Goal: Task Accomplishment & Management: Complete application form

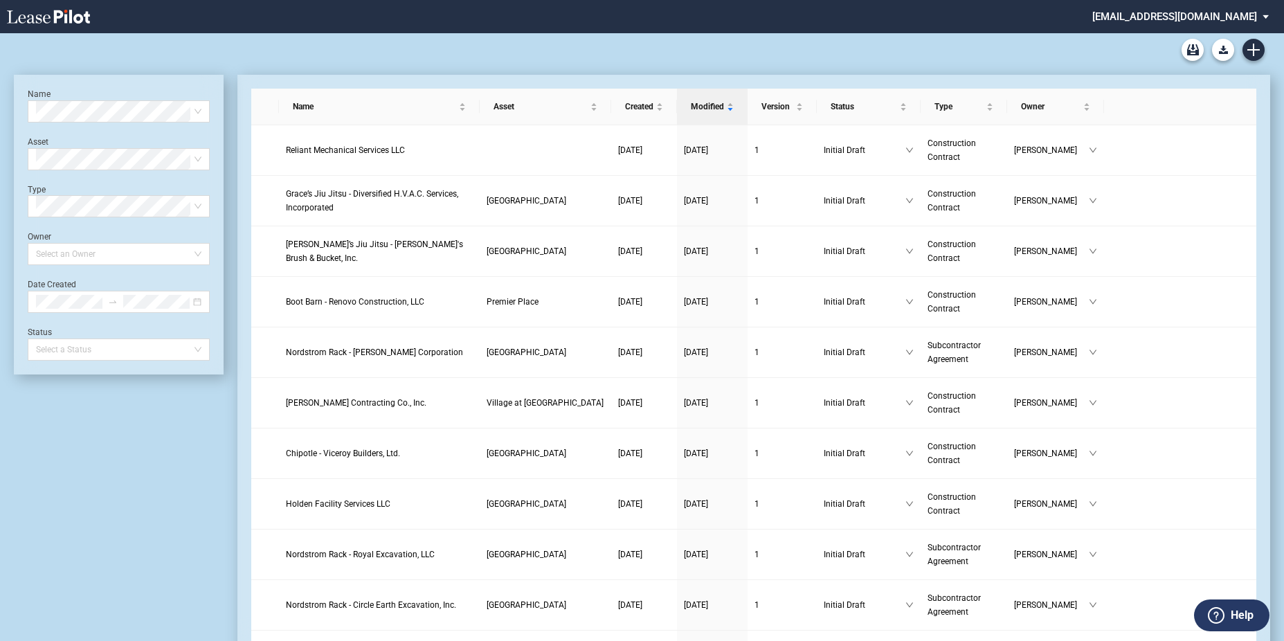
click at [1263, 55] on div "90-10 Payment Blank Form (Construction Contract) 30-30-30-10 Payment Blank Form…" at bounding box center [642, 49] width 1256 height 33
click at [1254, 54] on use "Create new document" at bounding box center [1253, 50] width 12 height 12
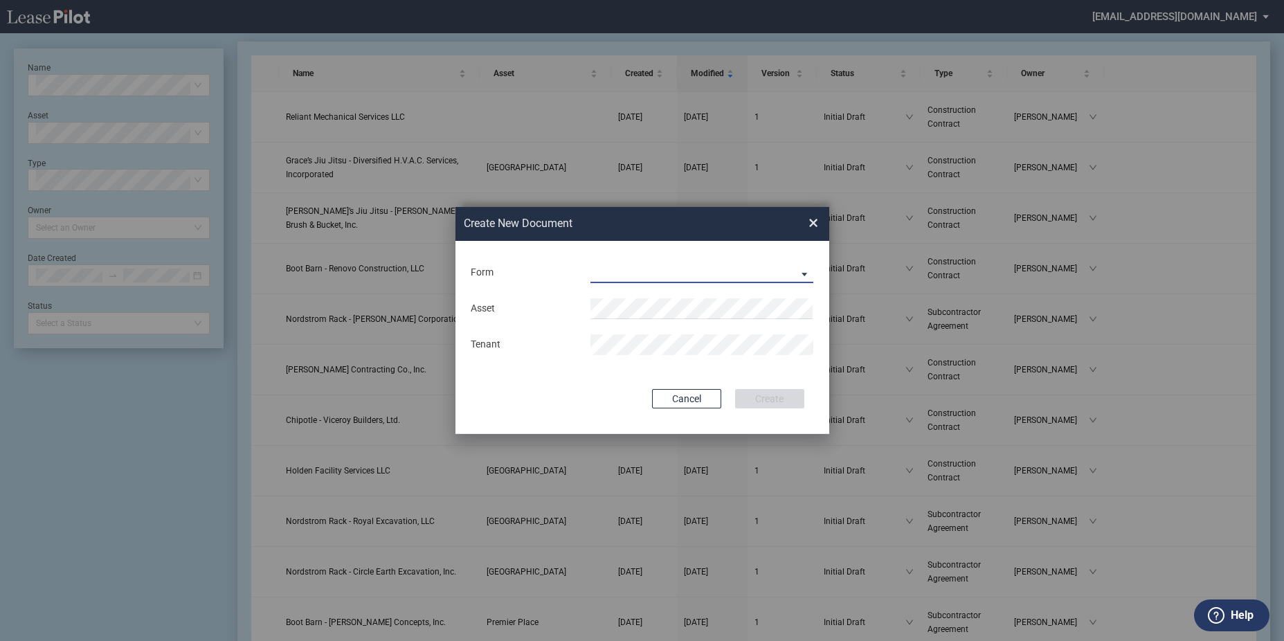
click at [695, 279] on md-select "Construction Contract Subcontractor Agreement" at bounding box center [701, 272] width 223 height 21
click at [658, 277] on div "Construction Contract" at bounding box center [644, 273] width 107 height 15
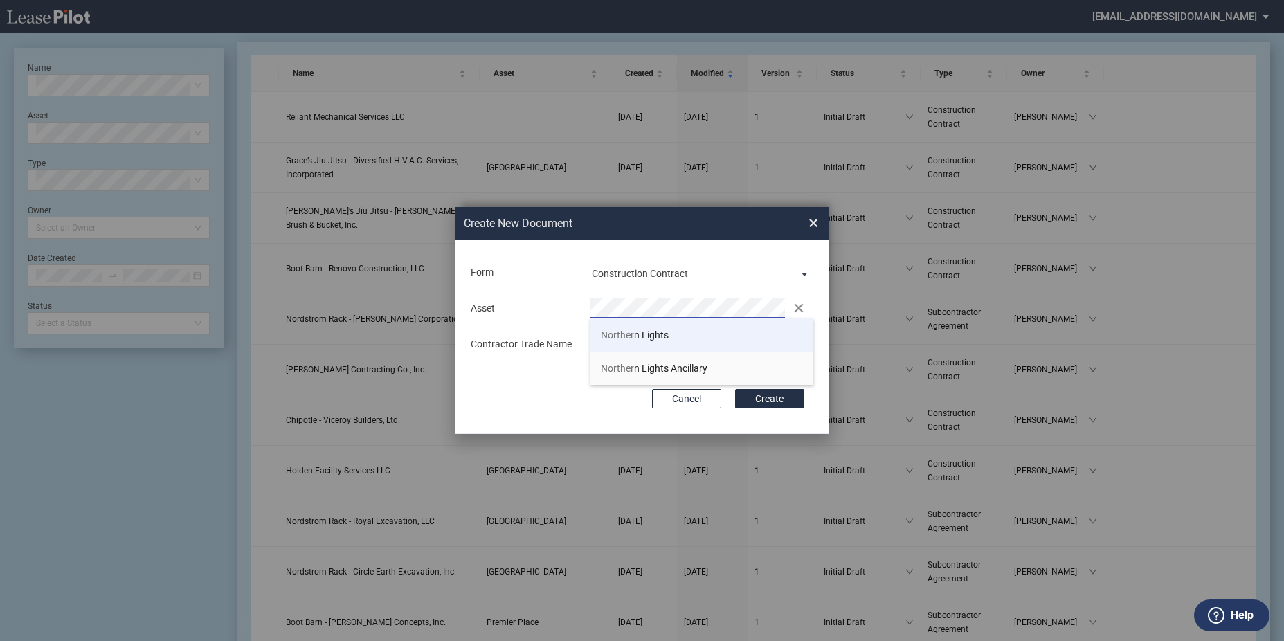
click at [647, 331] on span "Norther n Lights" at bounding box center [635, 334] width 68 height 11
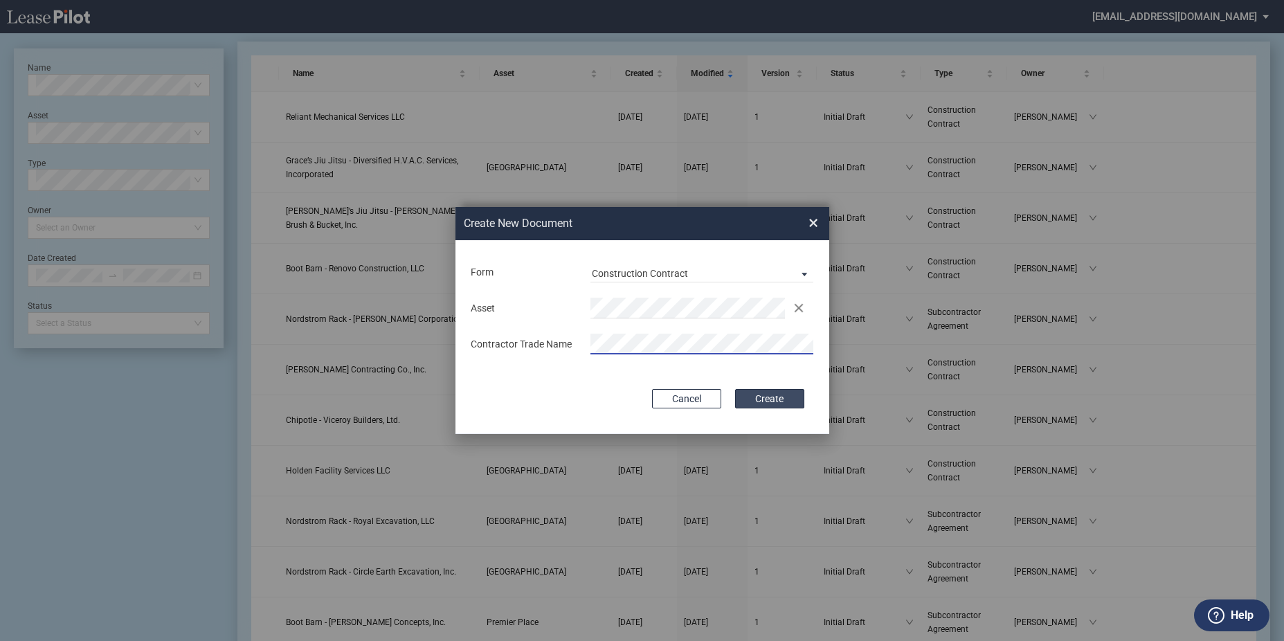
click at [792, 399] on button "Create" at bounding box center [769, 398] width 69 height 19
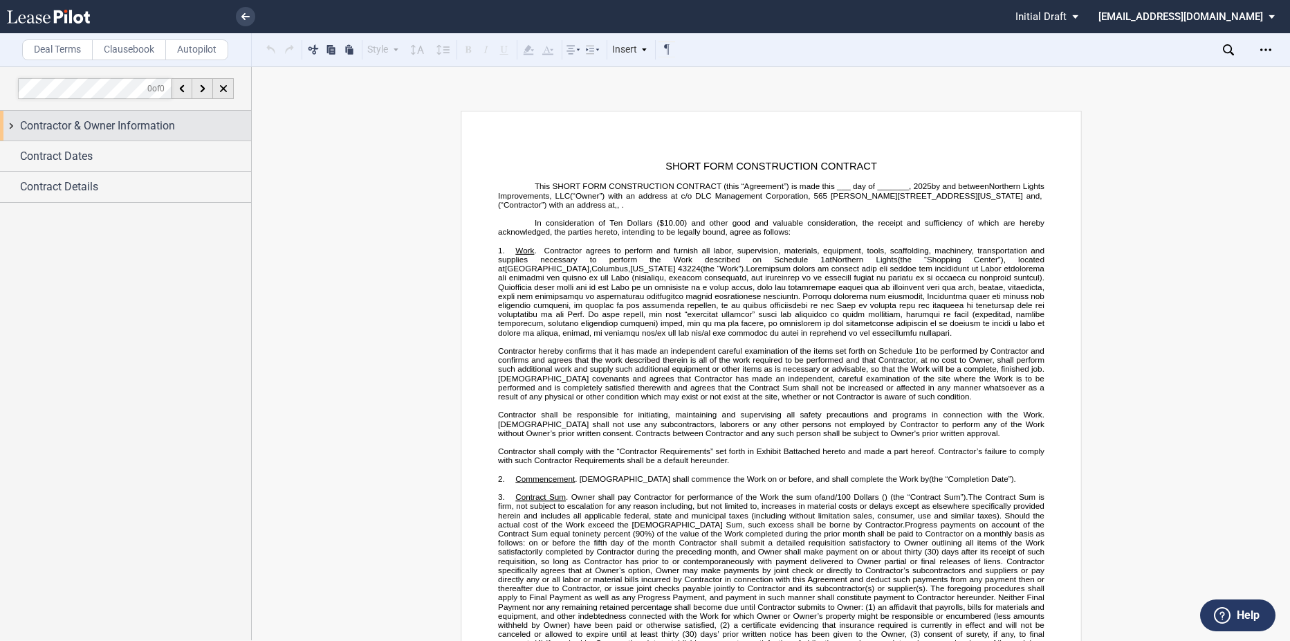
click at [62, 138] on div "Contractor & Owner Information" at bounding box center [125, 126] width 251 height 30
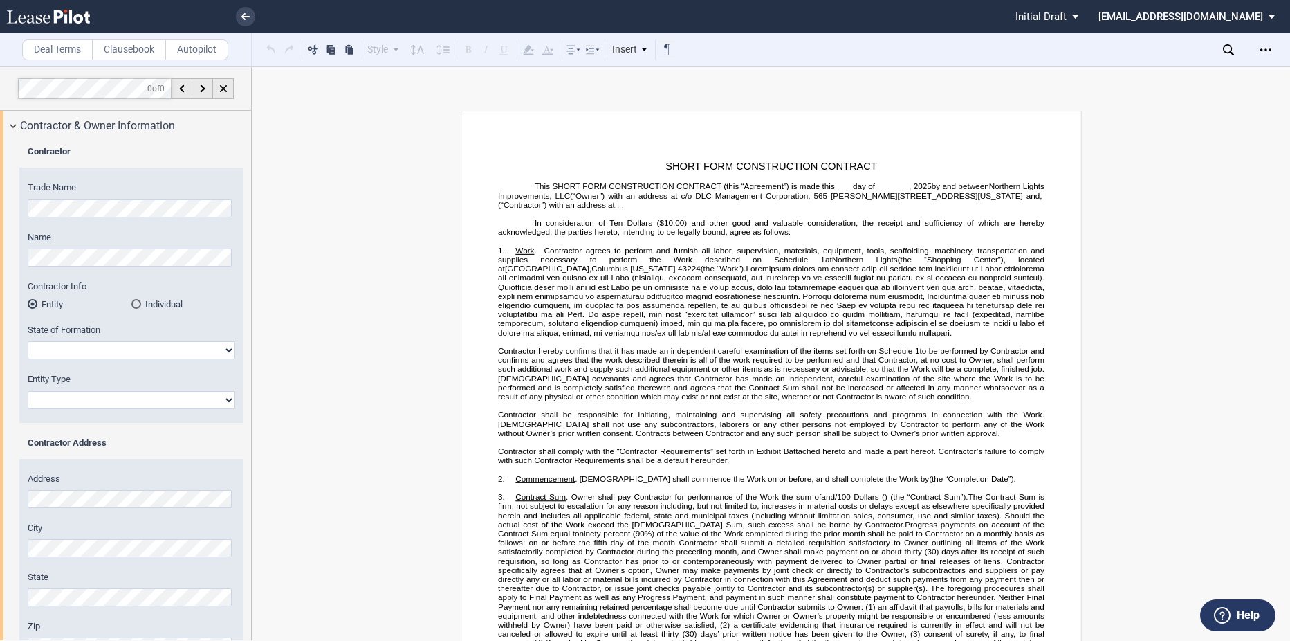
click at [37, 197] on div "Trade Name" at bounding box center [132, 198] width 208 height 35
click at [37, 196] on div "Trade Name" at bounding box center [132, 198] width 208 height 35
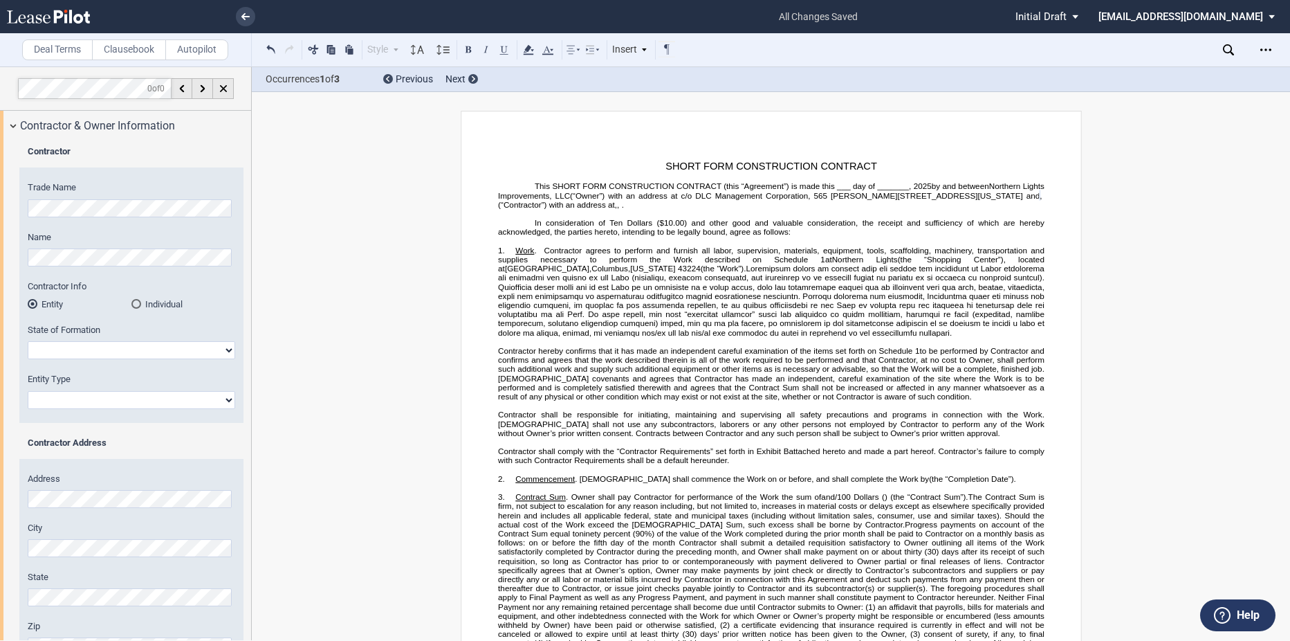
click at [91, 343] on select "[US_STATE] [US_STATE] [US_STATE] [US_STATE] [US_STATE] [US_STATE] [US_STATE] [U…" at bounding box center [132, 350] width 208 height 18
click at [60, 345] on select "[US_STATE] [US_STATE] [US_STATE] [US_STATE] [US_STATE] [US_STATE] [US_STATE] [U…" at bounding box center [132, 350] width 208 height 18
select select "[US_STATE]"
click at [28, 341] on select "[US_STATE] [US_STATE] [US_STATE] [US_STATE] [US_STATE] [US_STATE] [US_STATE] [U…" at bounding box center [132, 350] width 208 height 18
click at [103, 391] on select "Corporation Limited Liability Company General Partnership Limited Partnership O…" at bounding box center [132, 400] width 208 height 18
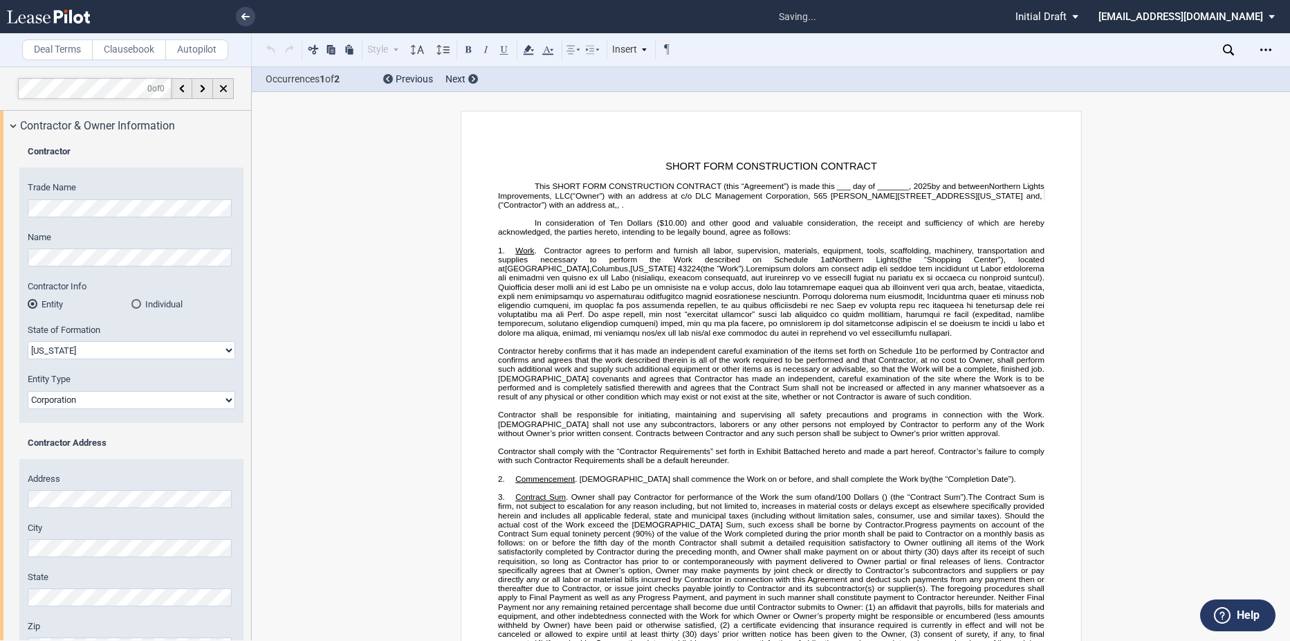
click at [28, 391] on select "Corporation Limited Liability Company General Partnership Limited Partnership O…" at bounding box center [132, 400] width 208 height 18
click at [120, 402] on select "Corporation Limited Liability Company General Partnership Limited Partnership O…" at bounding box center [132, 400] width 208 height 18
select select "Limited Liability Company"
click at [28, 391] on select "Corporation Limited Liability Company General Partnership Limited Partnership O…" at bounding box center [132, 400] width 208 height 18
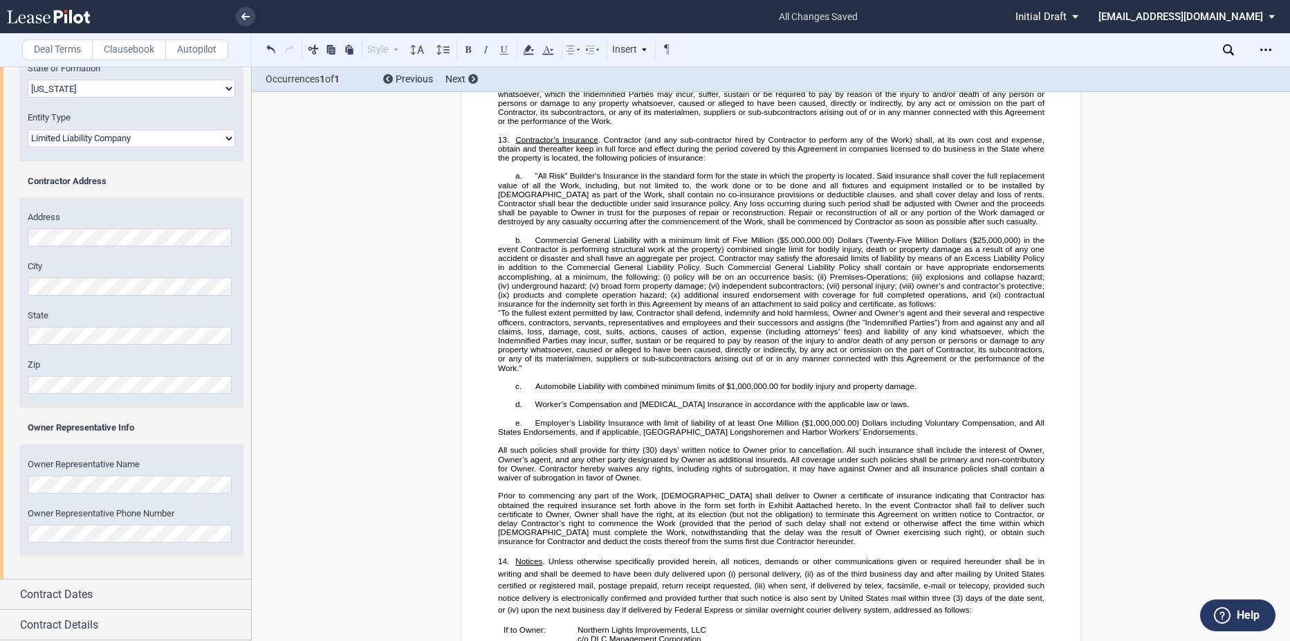
scroll to position [2898, 0]
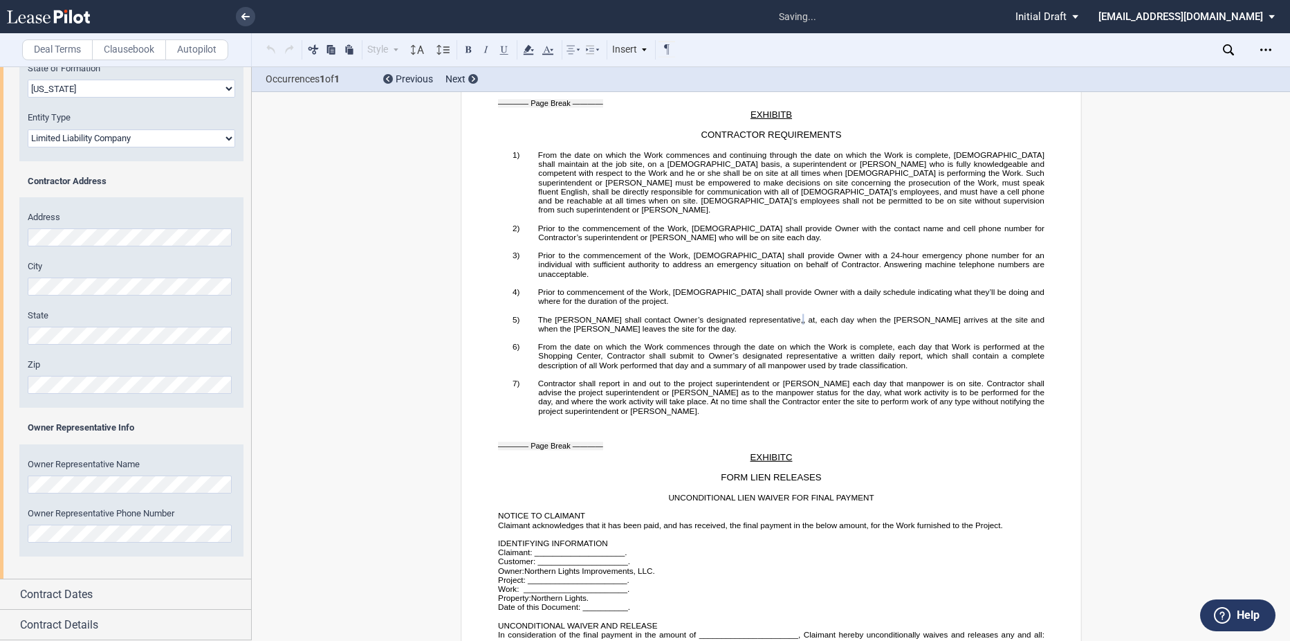
click at [74, 523] on div "Owner Representative Phone Number" at bounding box center [132, 524] width 208 height 35
click at [91, 599] on span "Contract Dates" at bounding box center [56, 594] width 73 height 17
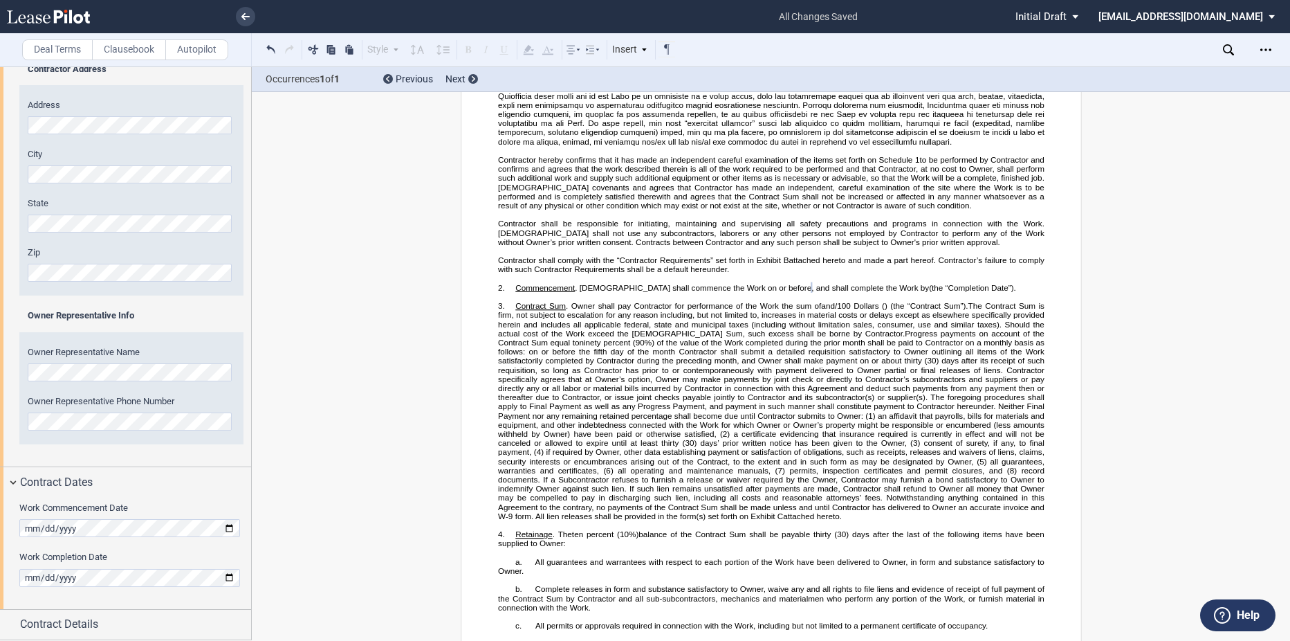
scroll to position [169, 0]
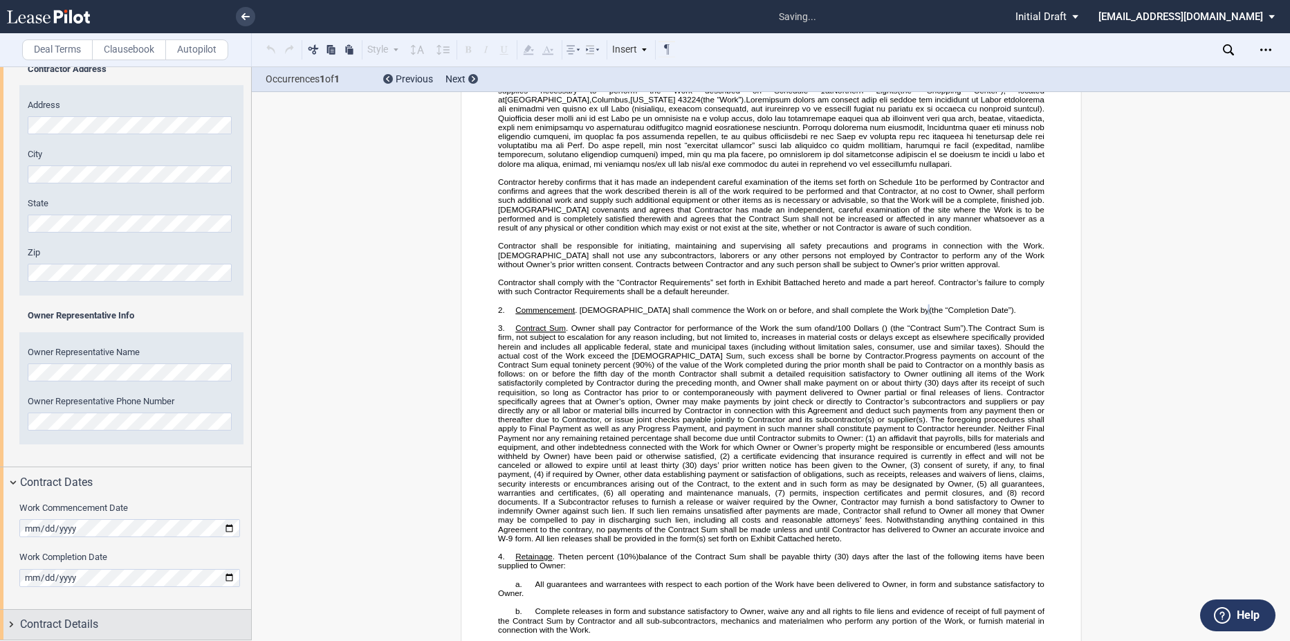
click at [72, 622] on span "Contract Details" at bounding box center [59, 624] width 78 height 17
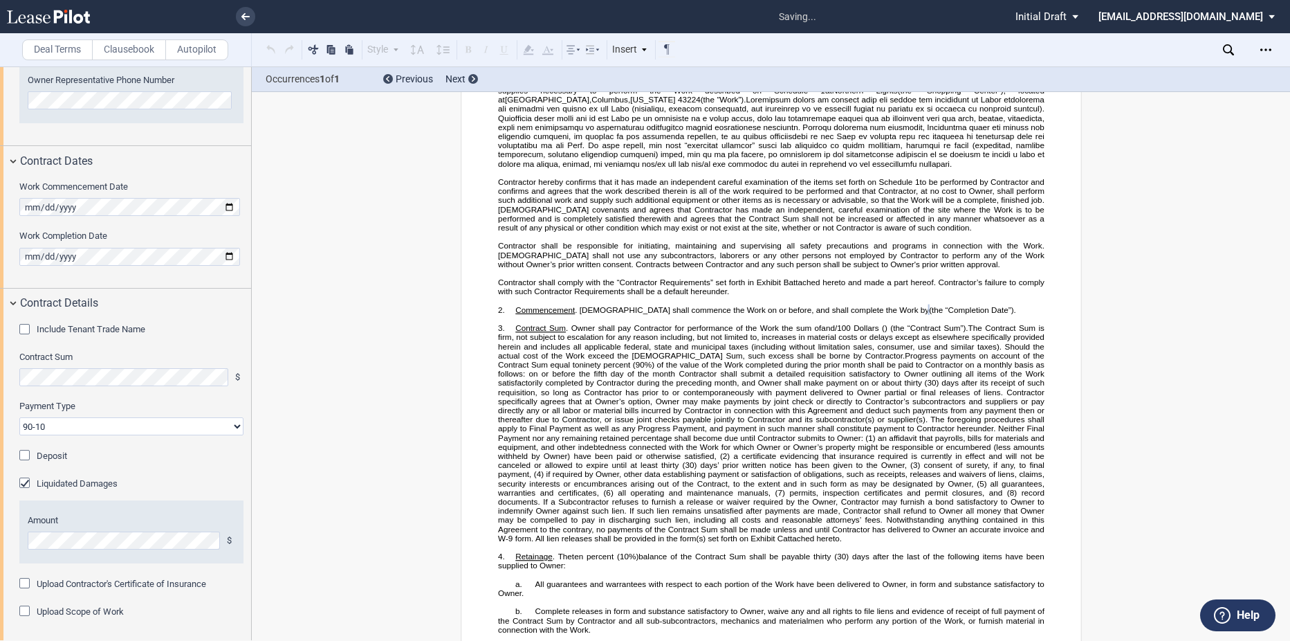
scroll to position [696, 0]
click at [21, 479] on div "Liquidated Damages" at bounding box center [26, 483] width 14 height 14
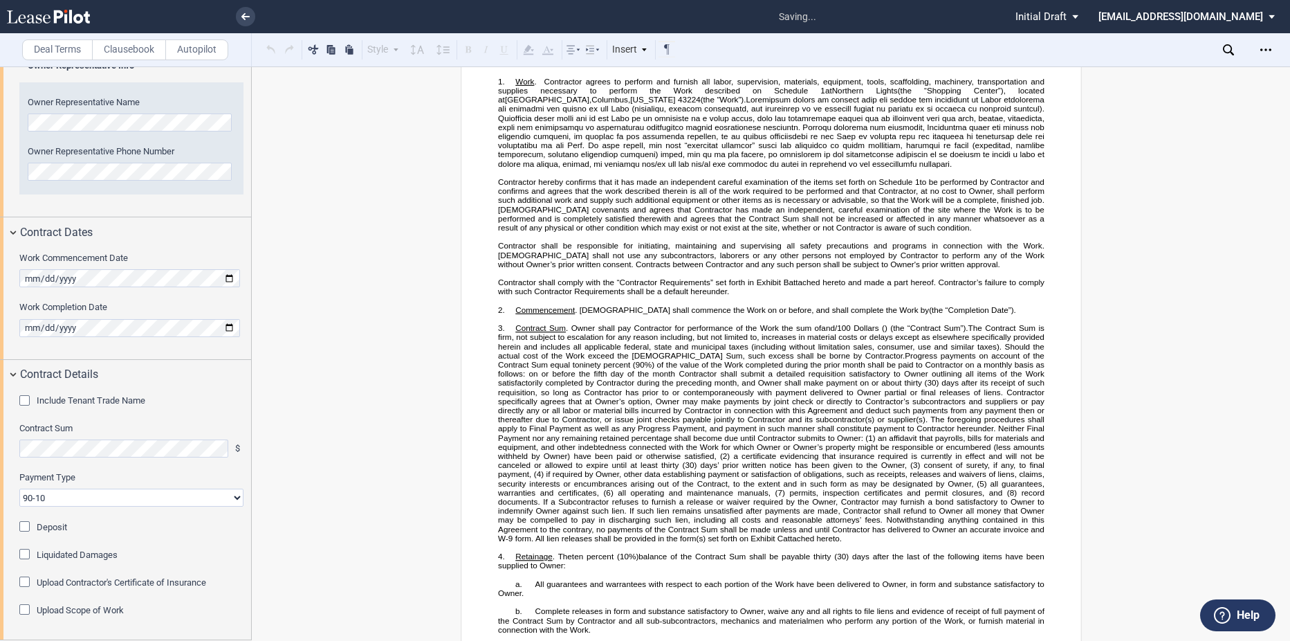
click at [65, 496] on select "90-10 30-30-30-10 100 Upon Completion" at bounding box center [131, 497] width 224 height 18
select select "100 Upon Completion"
click at [19, 488] on select "90-10 30-30-30-10 100 Upon Completion" at bounding box center [131, 497] width 224 height 18
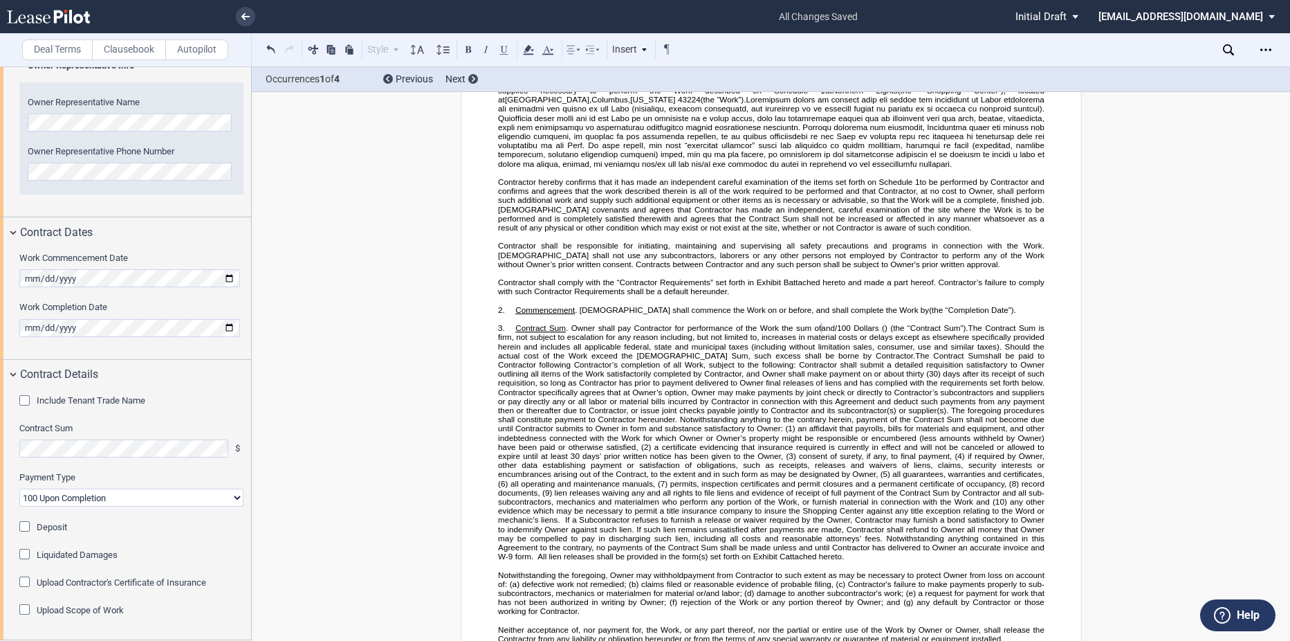
click at [28, 608] on div "Upload Scope of Work" at bounding box center [26, 611] width 14 height 14
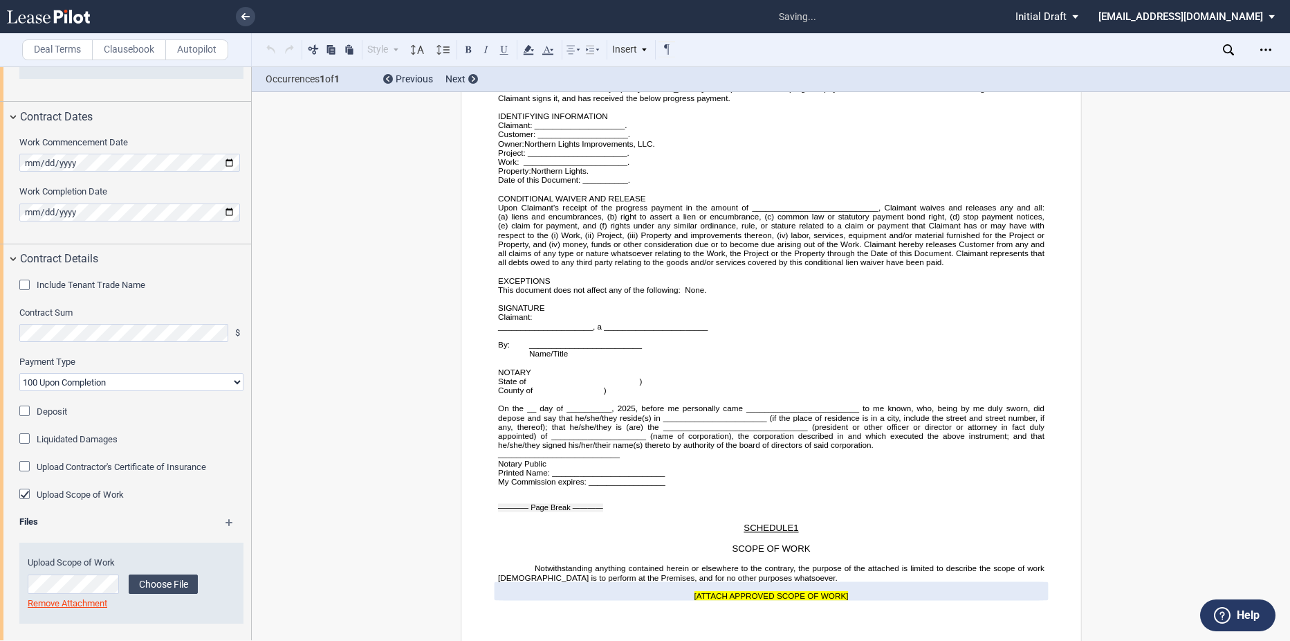
scroll to position [745, 0]
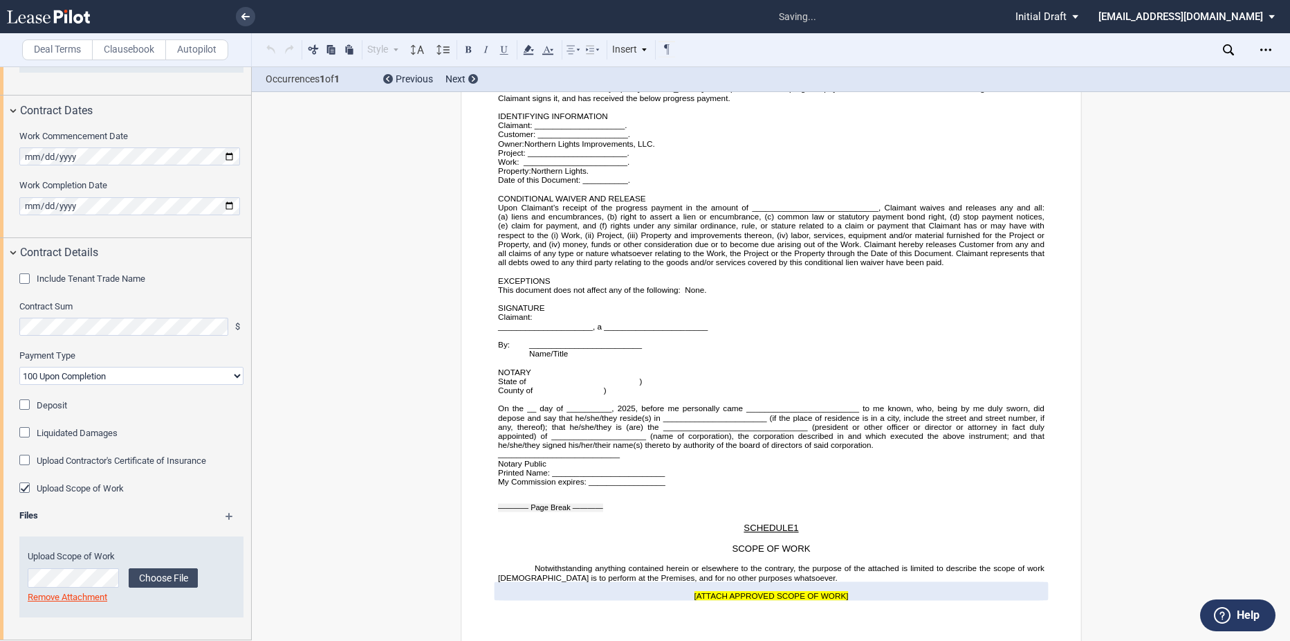
click at [226, 512] on div "Files" at bounding box center [131, 517] width 241 height 17
click at [226, 514] on md-icon at bounding box center [236, 521] width 20 height 17
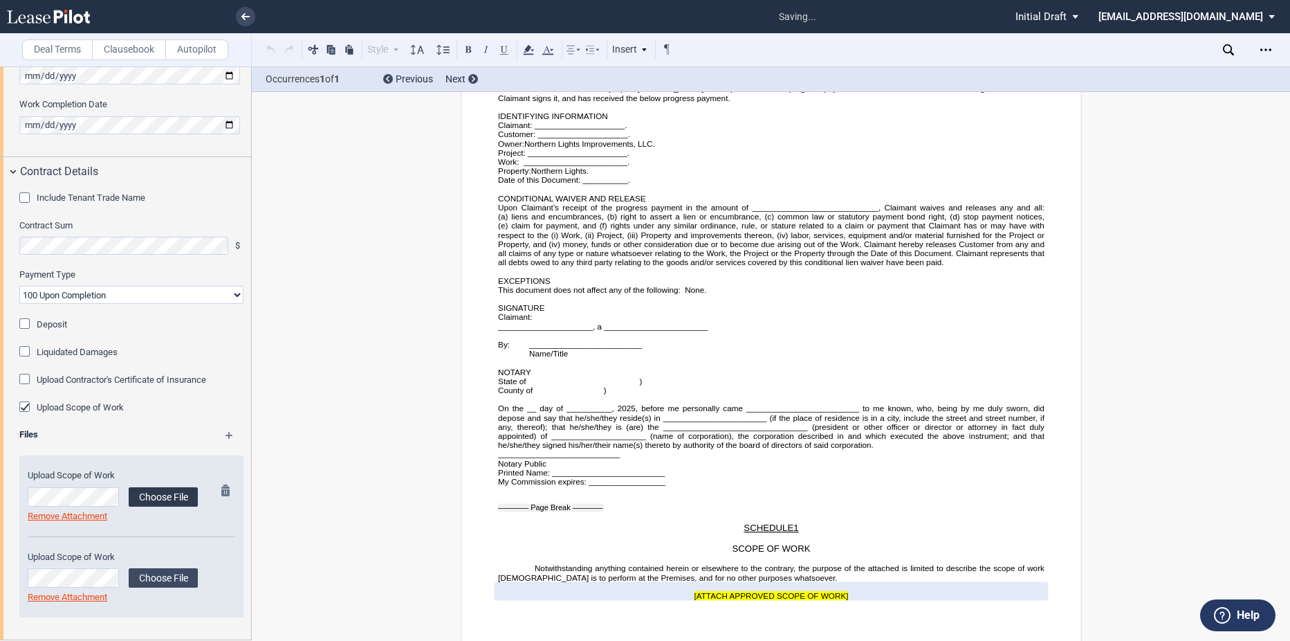
click at [165, 495] on label "Choose File" at bounding box center [163, 496] width 69 height 19
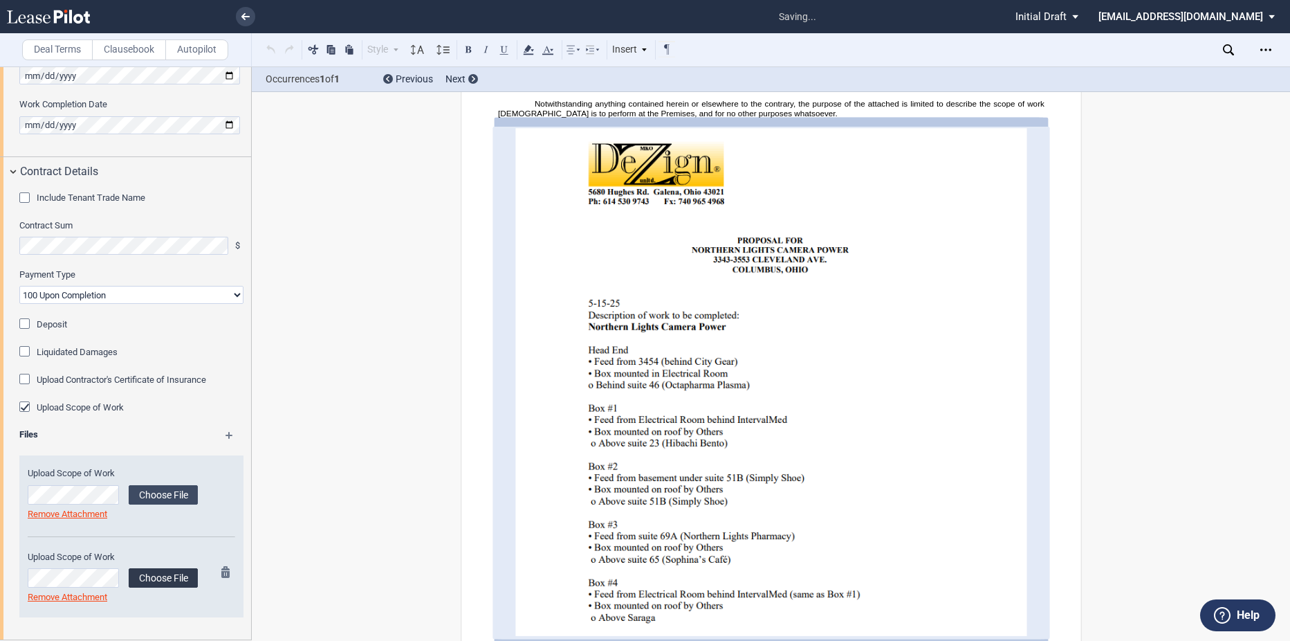
scroll to position [5108, 0]
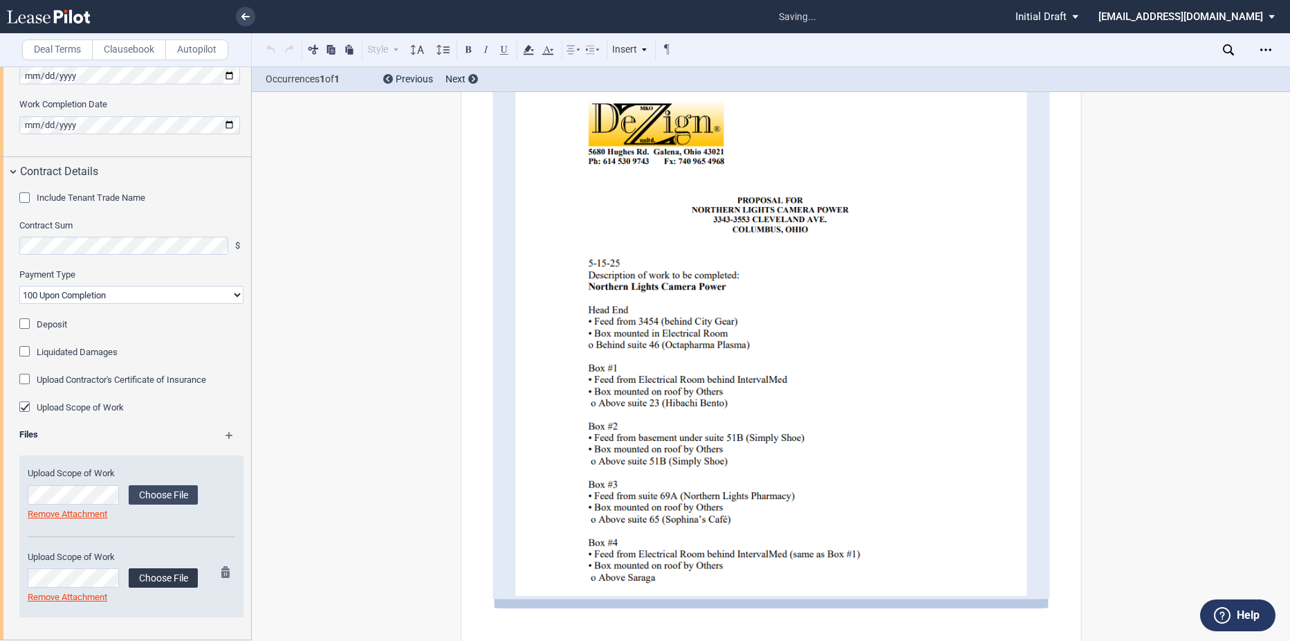
click at [183, 585] on label "Choose File" at bounding box center [163, 577] width 69 height 19
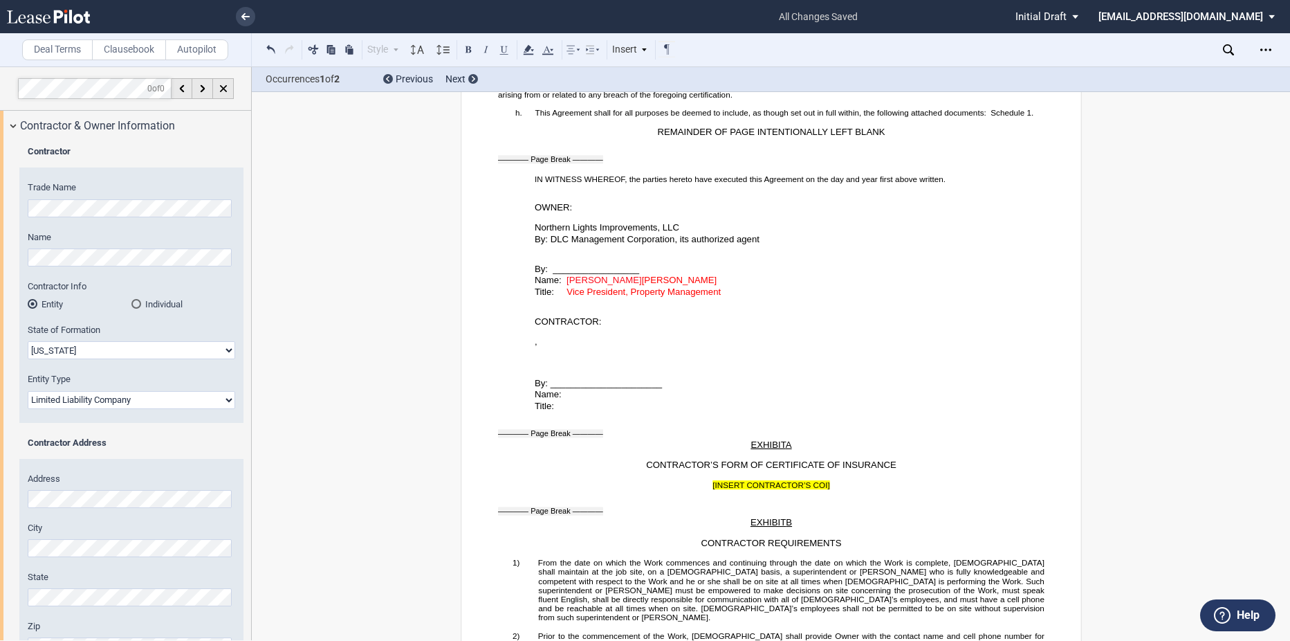
scroll to position [2375, 0]
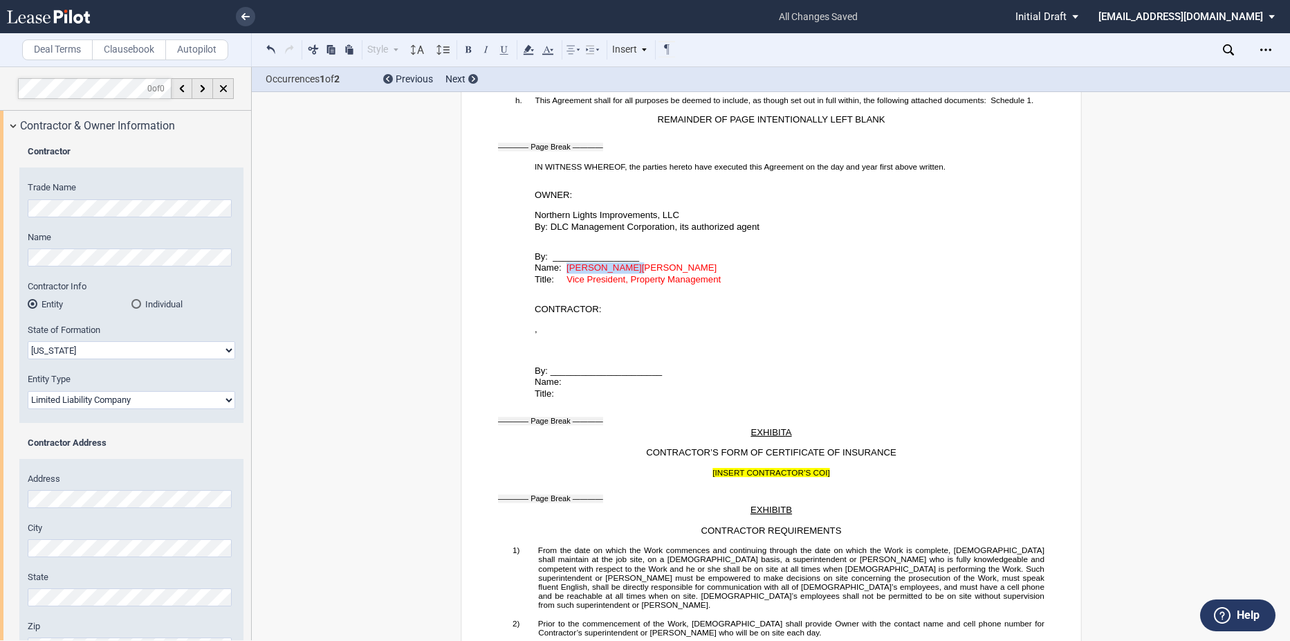
drag, startPoint x: 630, startPoint y: 275, endPoint x: 566, endPoint y: 275, distance: 64.4
click at [566, 273] on span "Name: [PERSON_NAME] [PERSON_NAME]" at bounding box center [625, 267] width 182 height 10
drag, startPoint x: 563, startPoint y: 274, endPoint x: 746, endPoint y: 291, distance: 183.4
click at [746, 285] on div "﻿ ﻿ By: _________________ Name: [PERSON_NAME] Title: Vice President, Property M…" at bounding box center [771, 258] width 547 height 53
click at [551, 52] on icon at bounding box center [548, 50] width 17 height 17
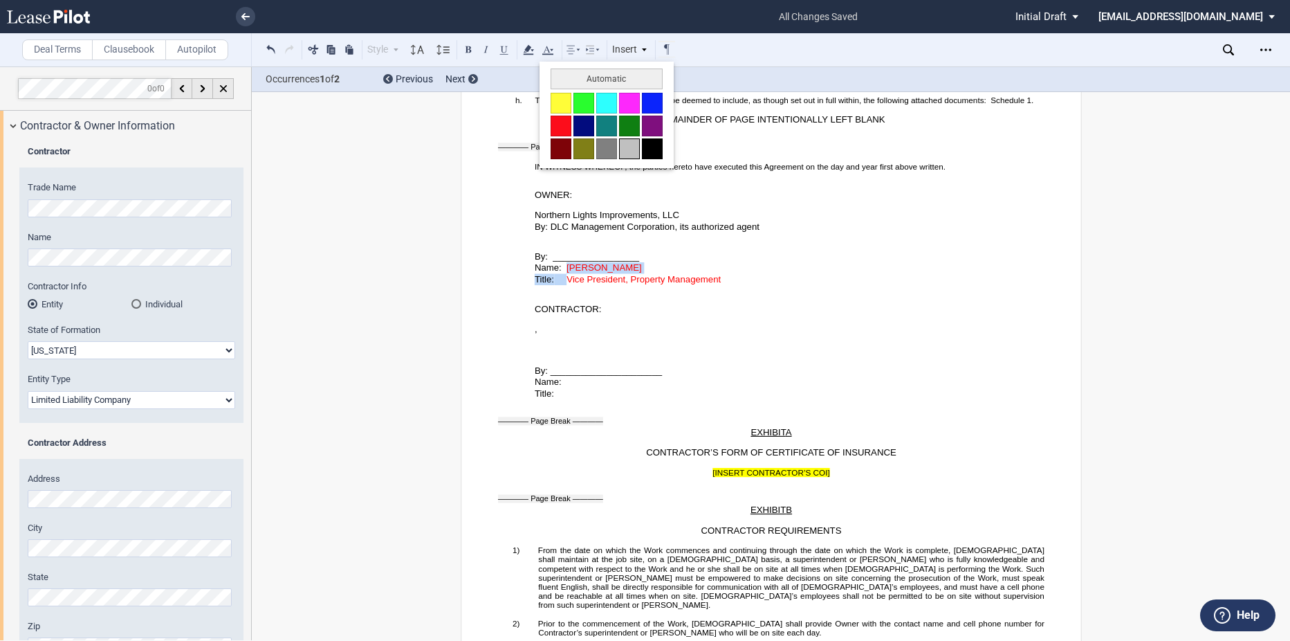
click at [639, 144] on button at bounding box center [629, 148] width 21 height 21
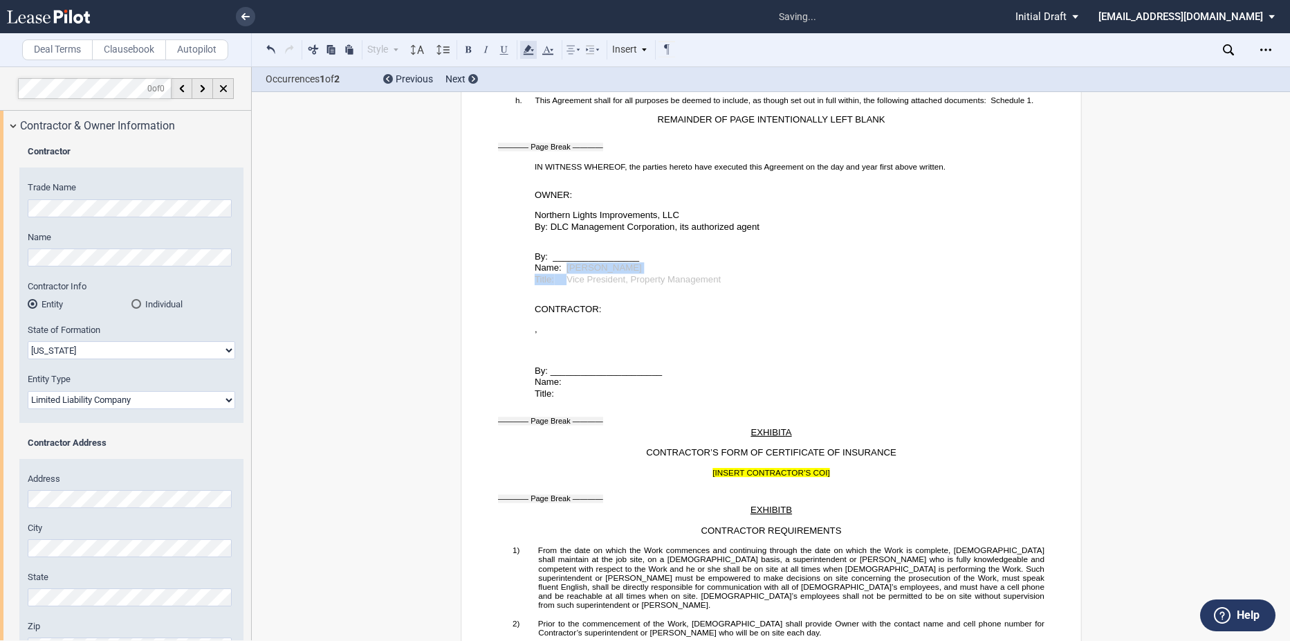
click at [529, 44] on icon at bounding box center [528, 50] width 17 height 17
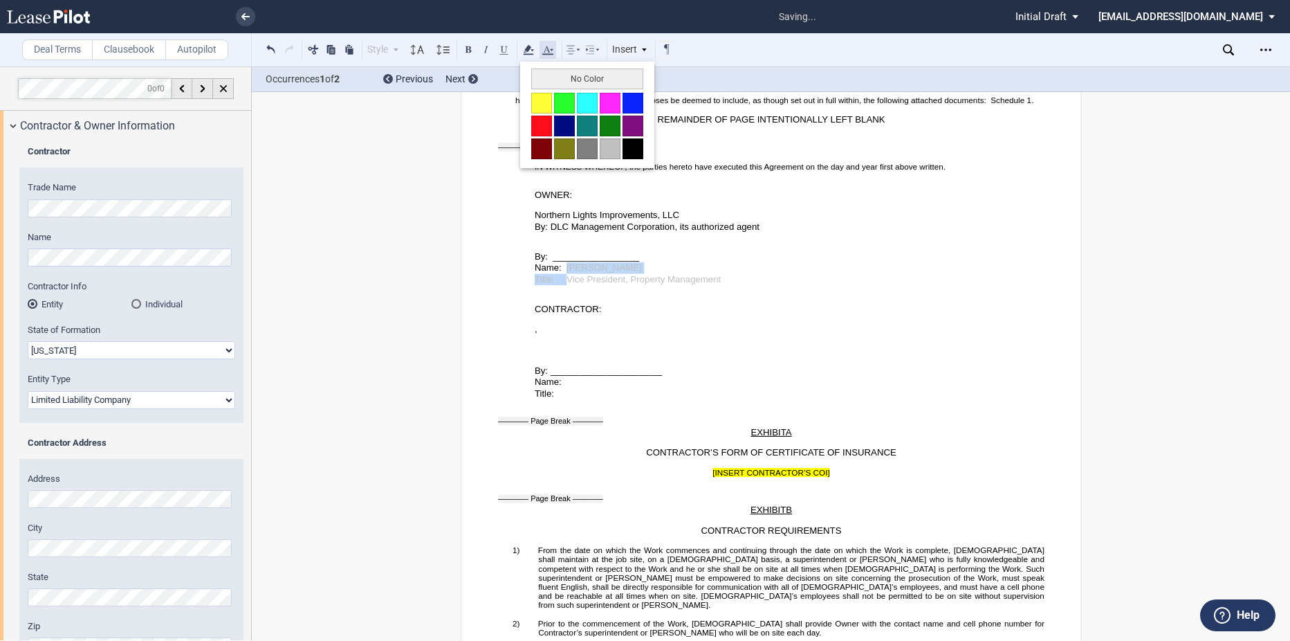
click at [544, 50] on icon at bounding box center [548, 50] width 17 height 17
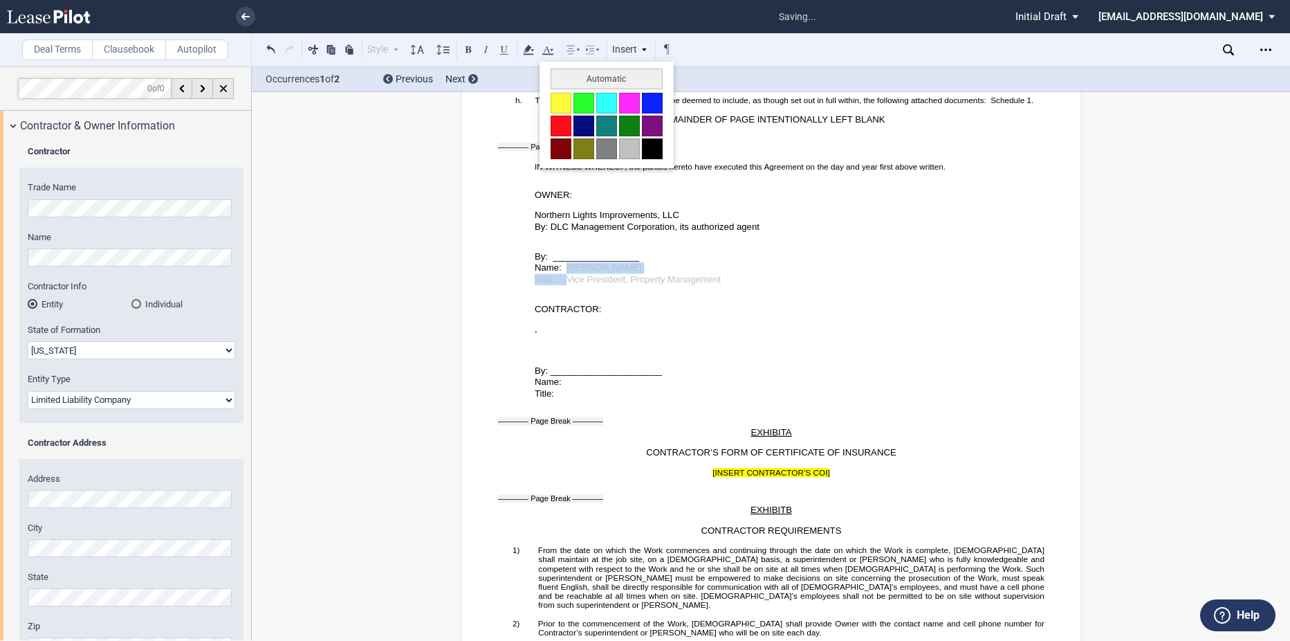
click at [652, 145] on button at bounding box center [652, 148] width 21 height 21
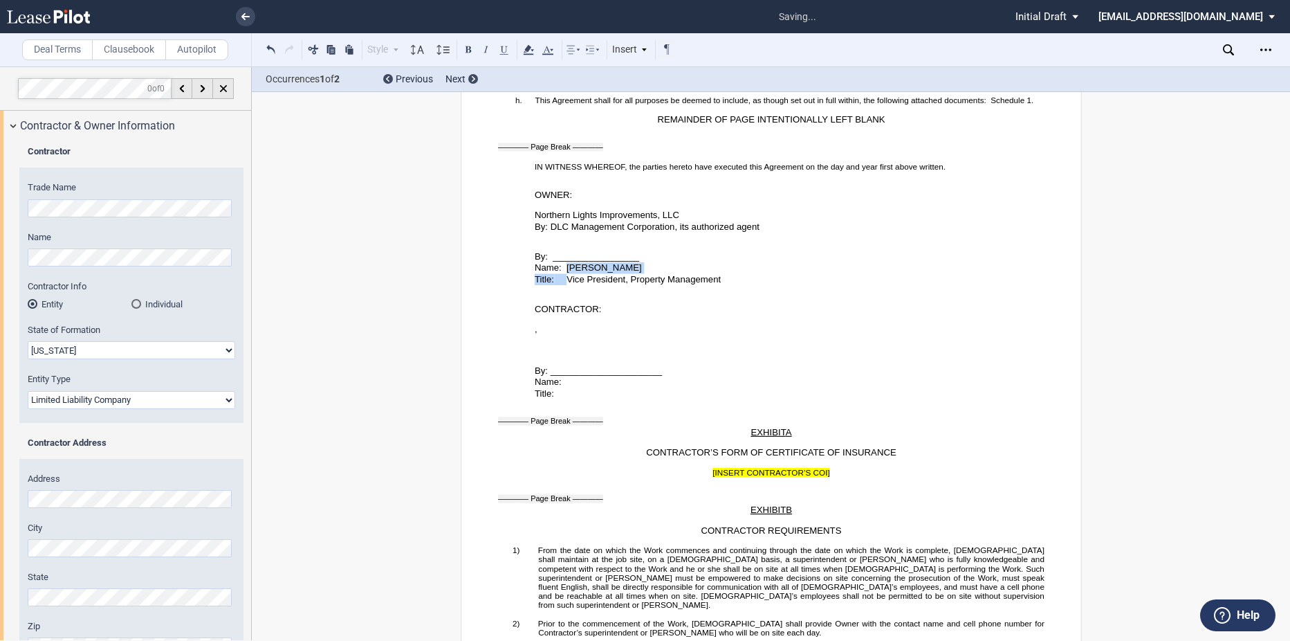
click at [677, 274] on p "Name: [PERSON_NAME]" at bounding box center [789, 268] width 510 height 12
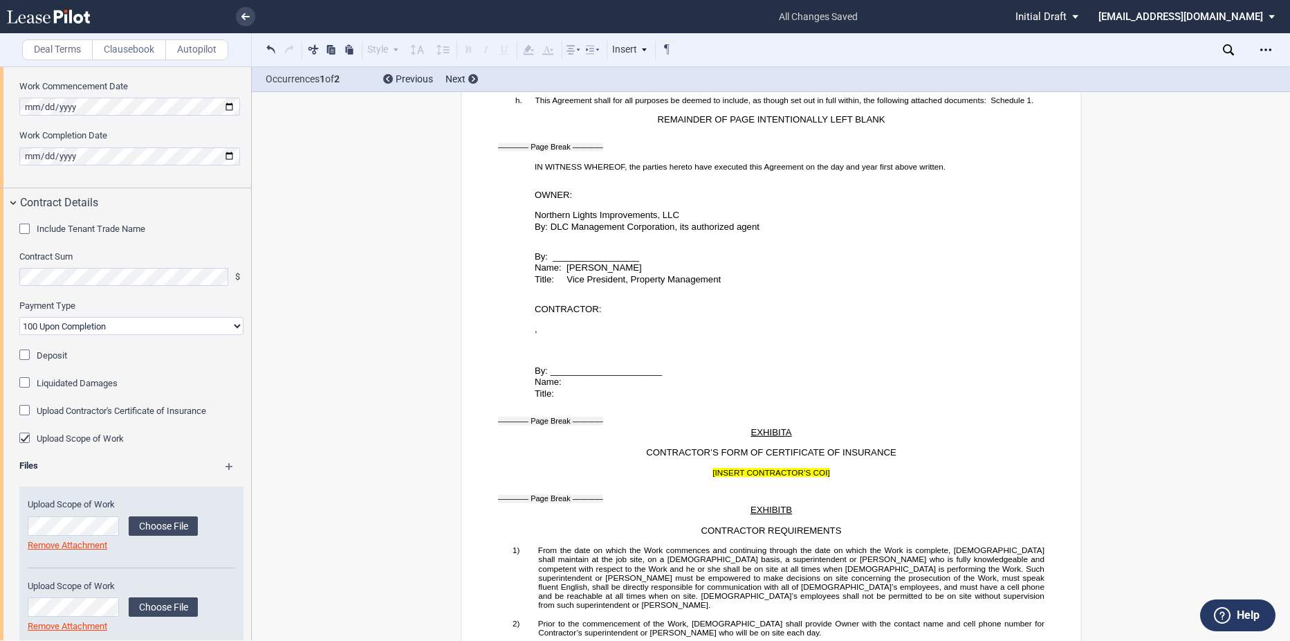
scroll to position [826, 0]
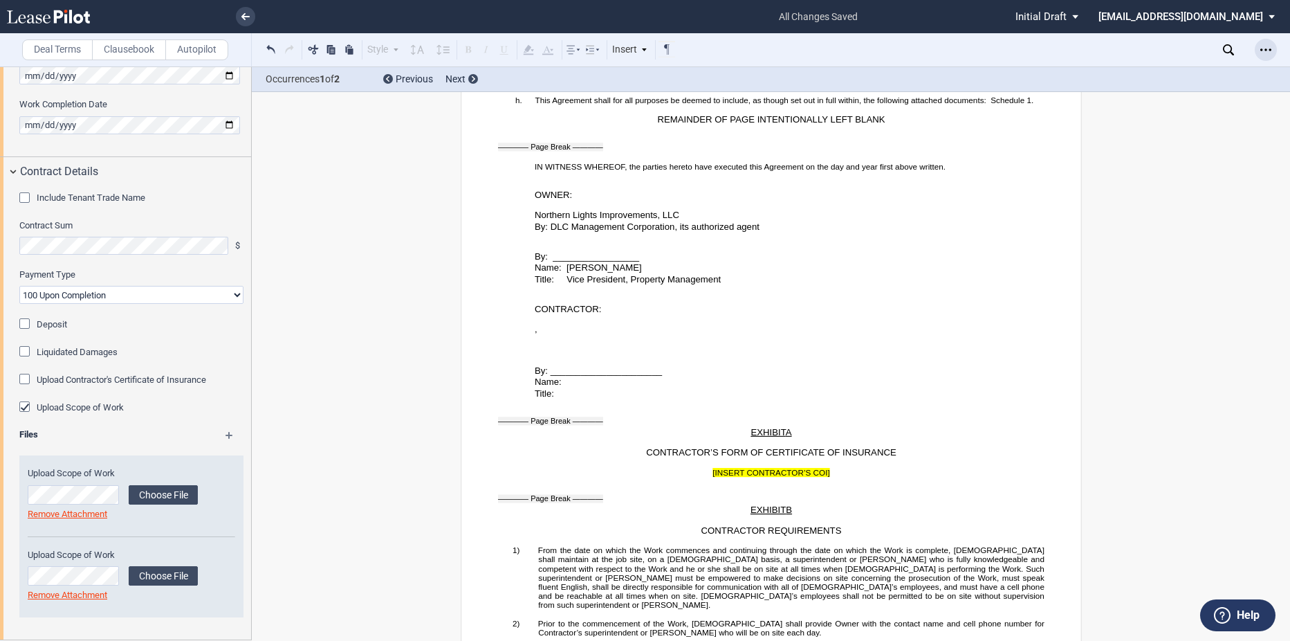
click at [1266, 46] on icon "Open Lease options menu" at bounding box center [1266, 49] width 11 height 11
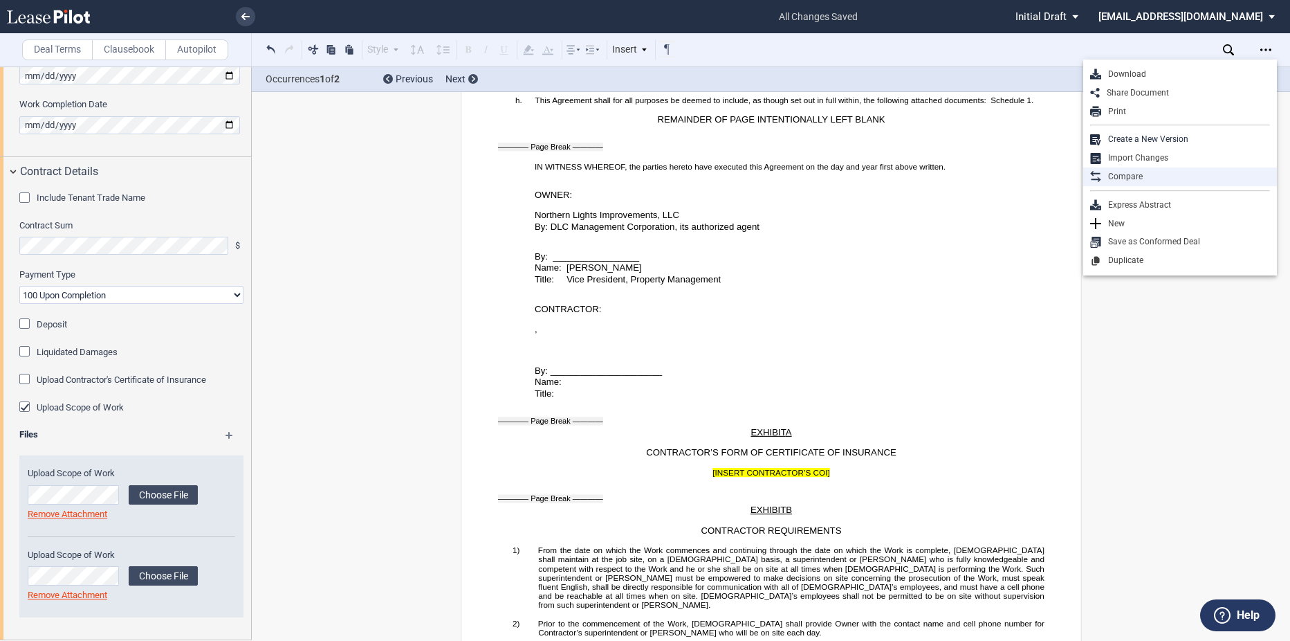
click at [1154, 176] on div "Compare" at bounding box center [1186, 177] width 169 height 12
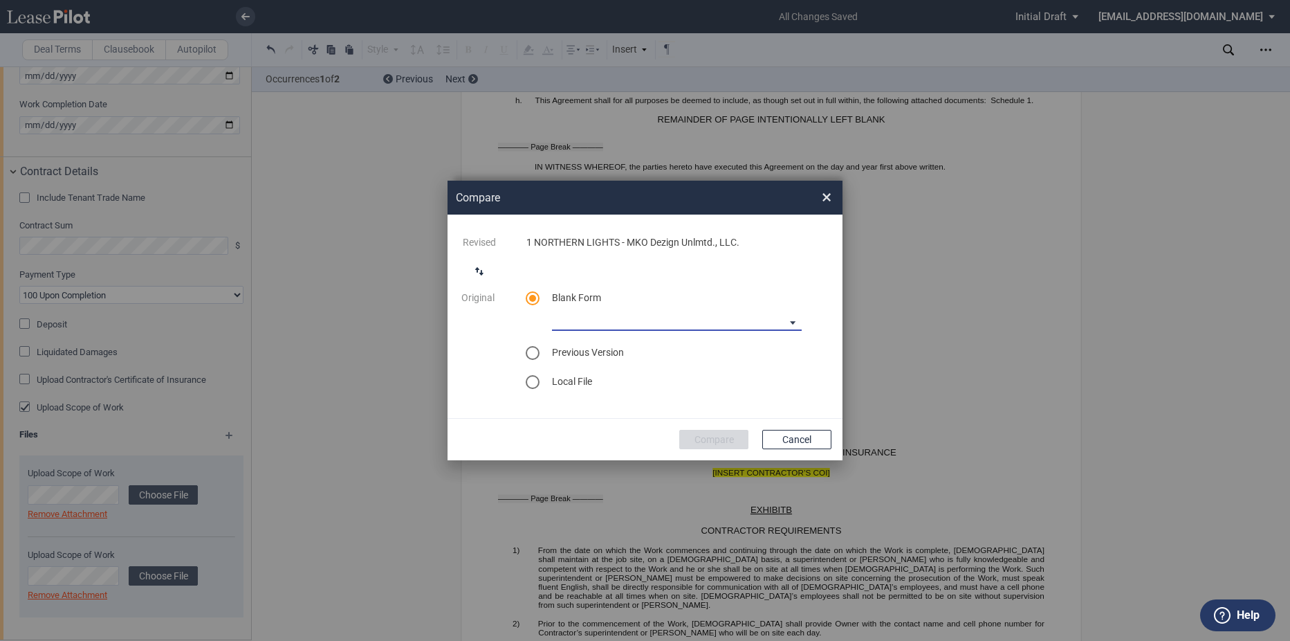
click at [695, 313] on md-select "90-10 Payment Blank Form (Construction Contract) [PHONE_NUMBER] Payment Blank F…" at bounding box center [677, 320] width 250 height 21
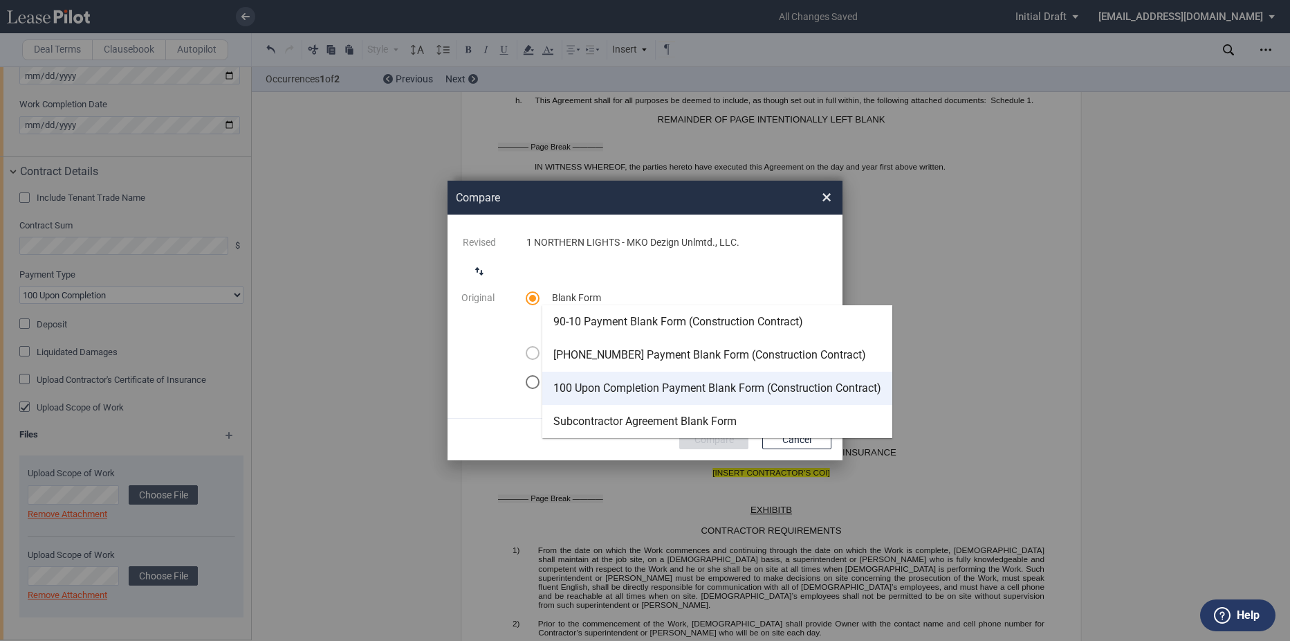
click at [689, 387] on div "100 Upon Completion Payment Blank Form (Construction Contract)" at bounding box center [718, 388] width 328 height 15
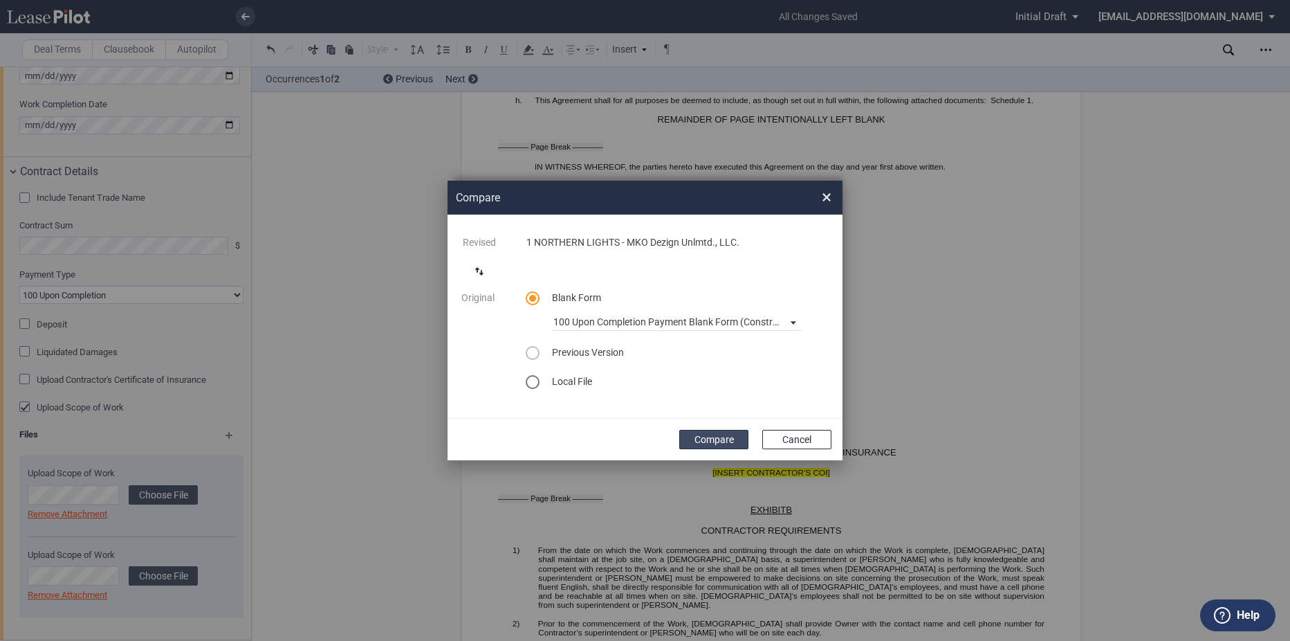
click at [722, 440] on button "Compare" at bounding box center [713, 439] width 69 height 19
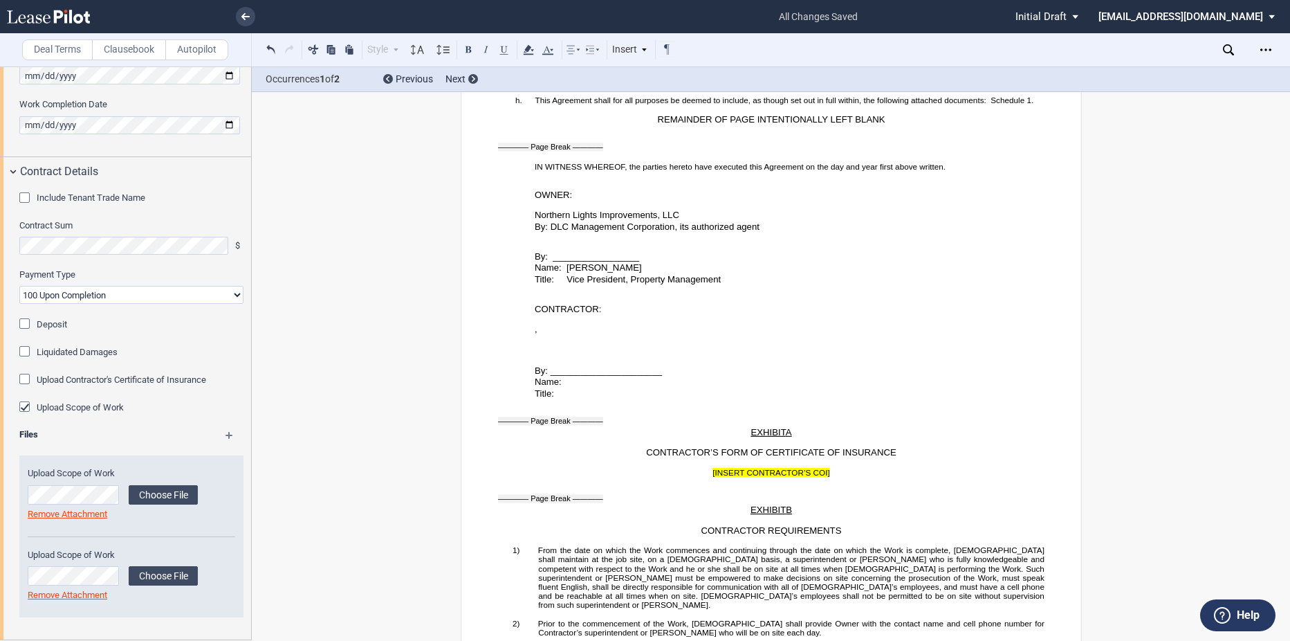
click at [1226, 203] on div "SHORT FORM CONSTRUCTION CONTRACT ﻿ This SHORT FORM CONSTRUCTION CONTRACT (this …" at bounding box center [771, 412] width 1039 height 5355
click at [1268, 46] on icon "Open Lease options menu" at bounding box center [1266, 49] width 11 height 11
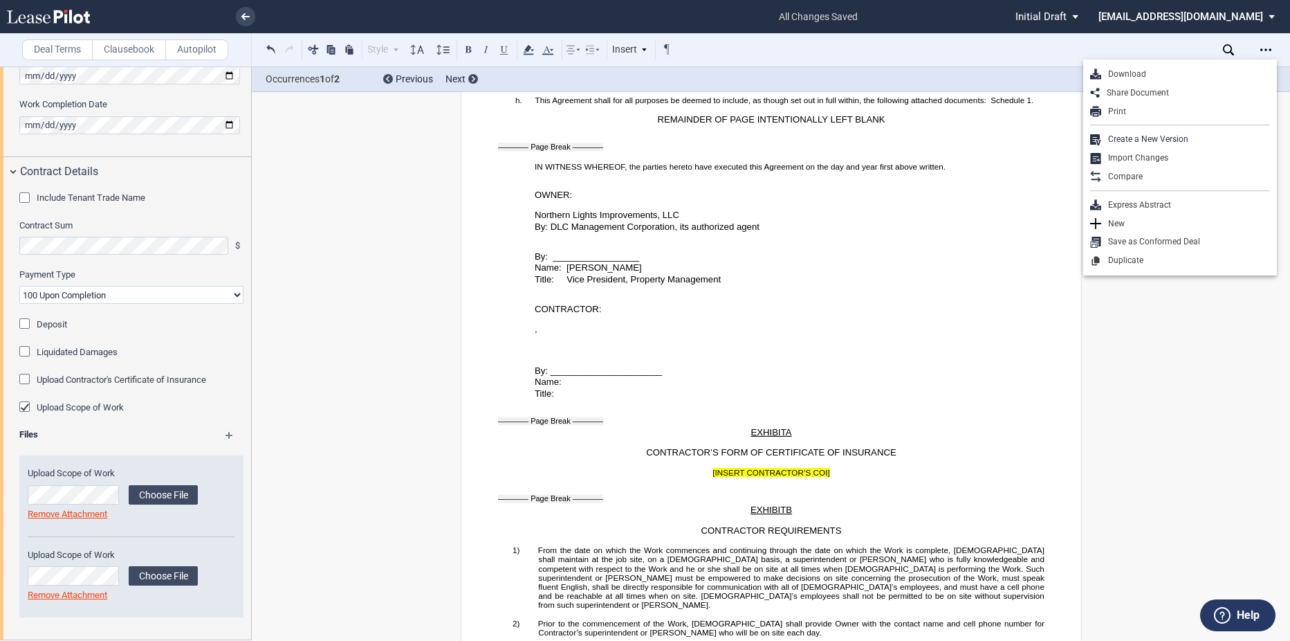
click at [1171, 73] on div "Download" at bounding box center [1186, 75] width 169 height 12
